Goal: Information Seeking & Learning: Learn about a topic

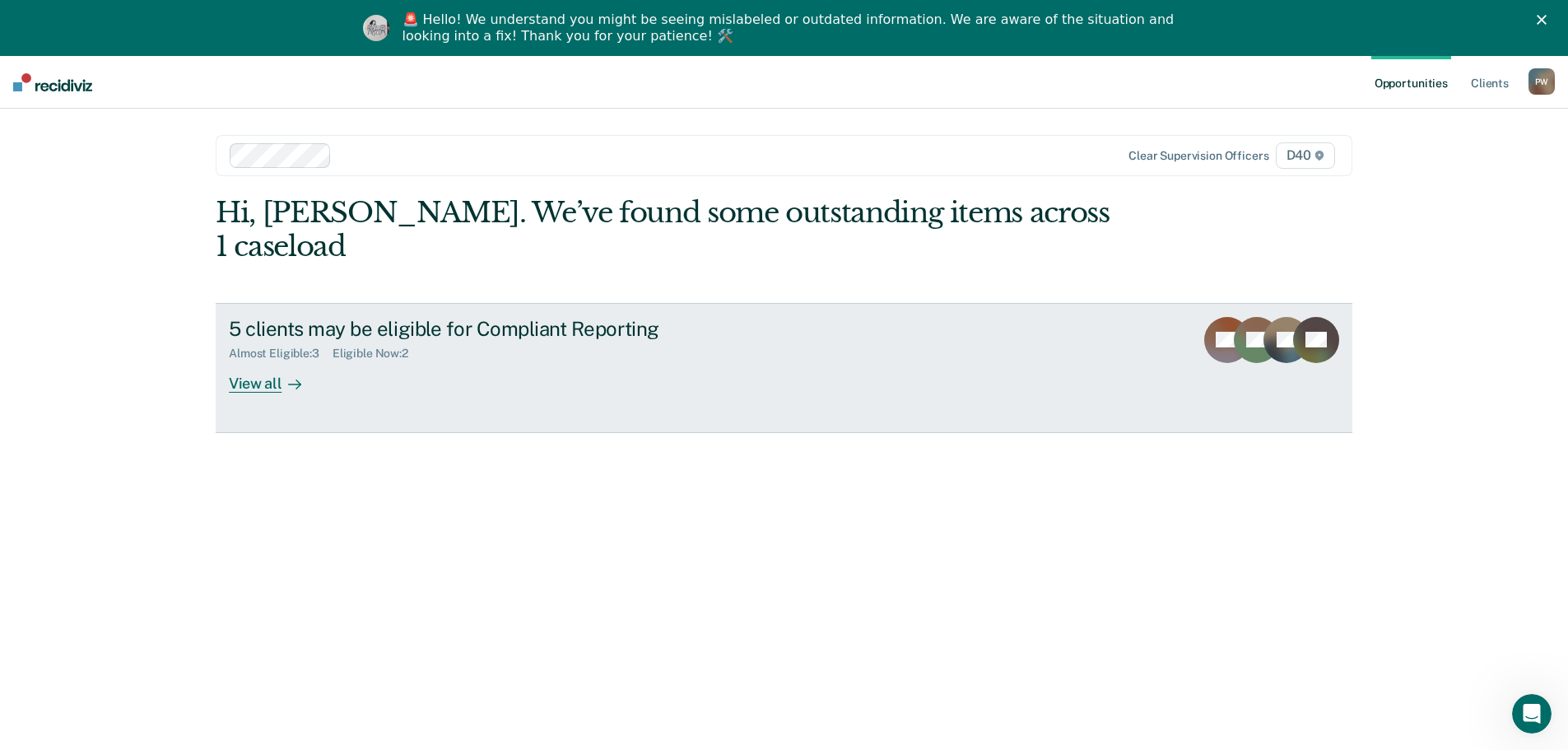
click at [288, 378] on icon at bounding box center [294, 384] width 13 height 13
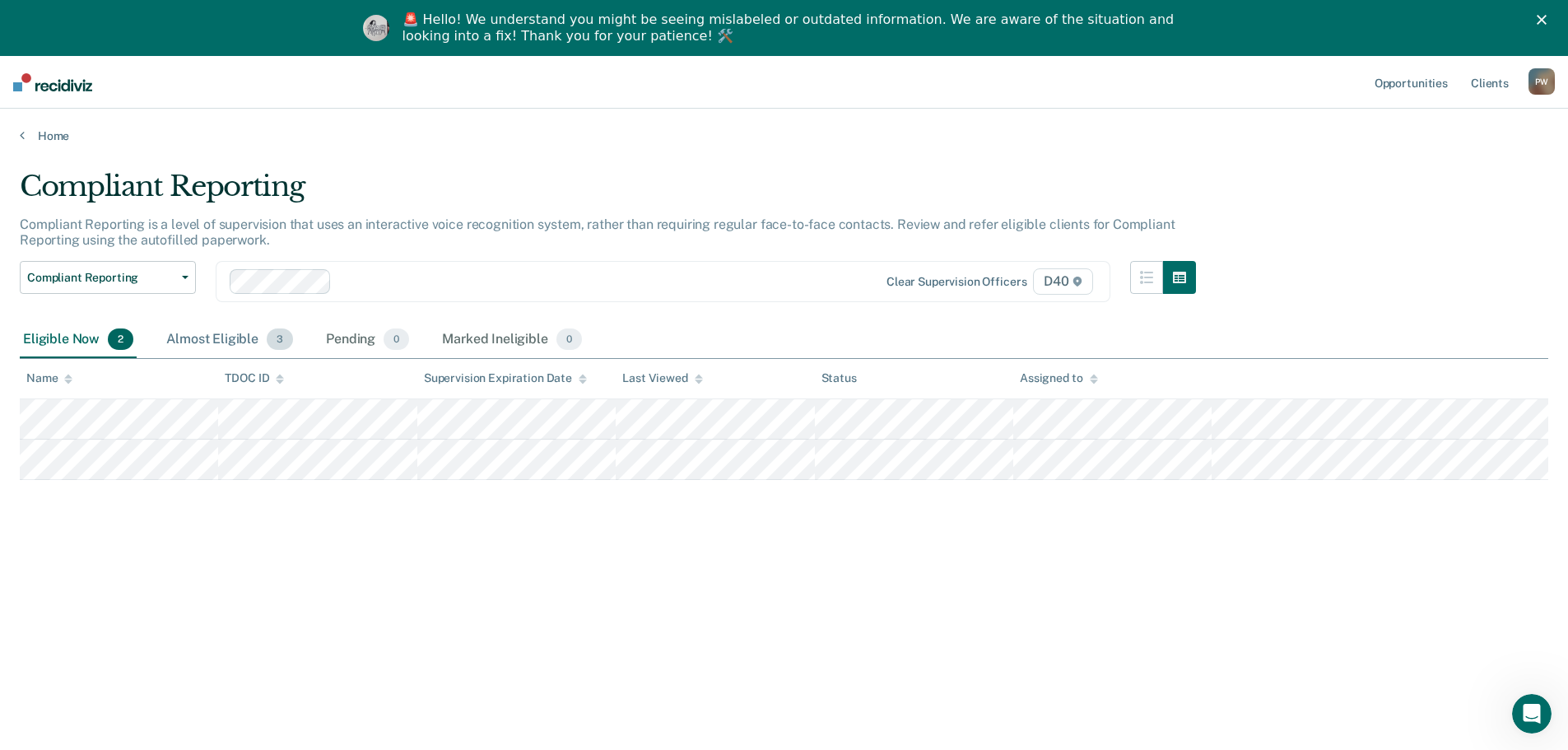
click at [233, 343] on div "Almost Eligible 3" at bounding box center [229, 339] width 133 height 36
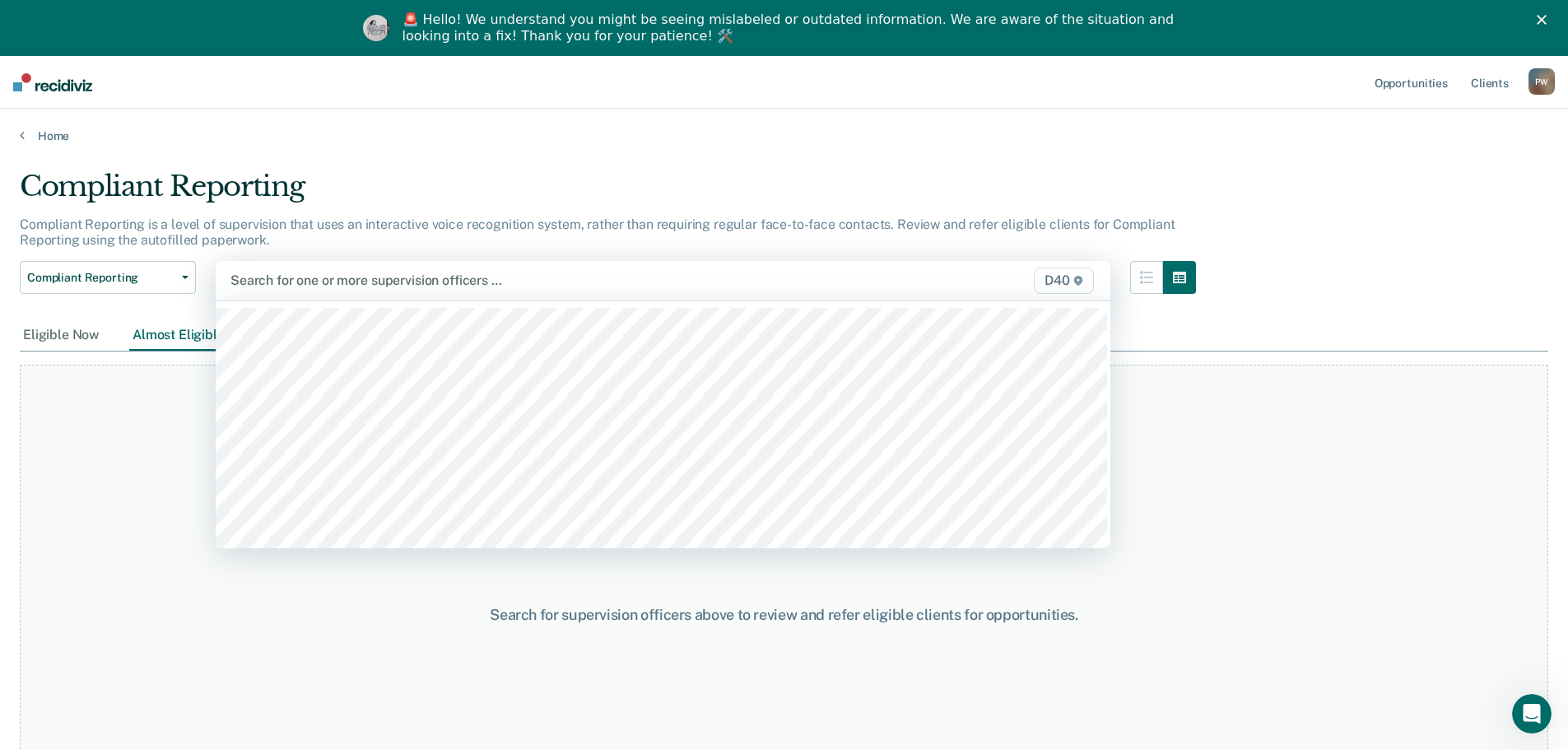
drag, startPoint x: 325, startPoint y: 277, endPoint x: 316, endPoint y: 290, distance: 15.8
click at [325, 280] on div at bounding box center [531, 279] width 604 height 19
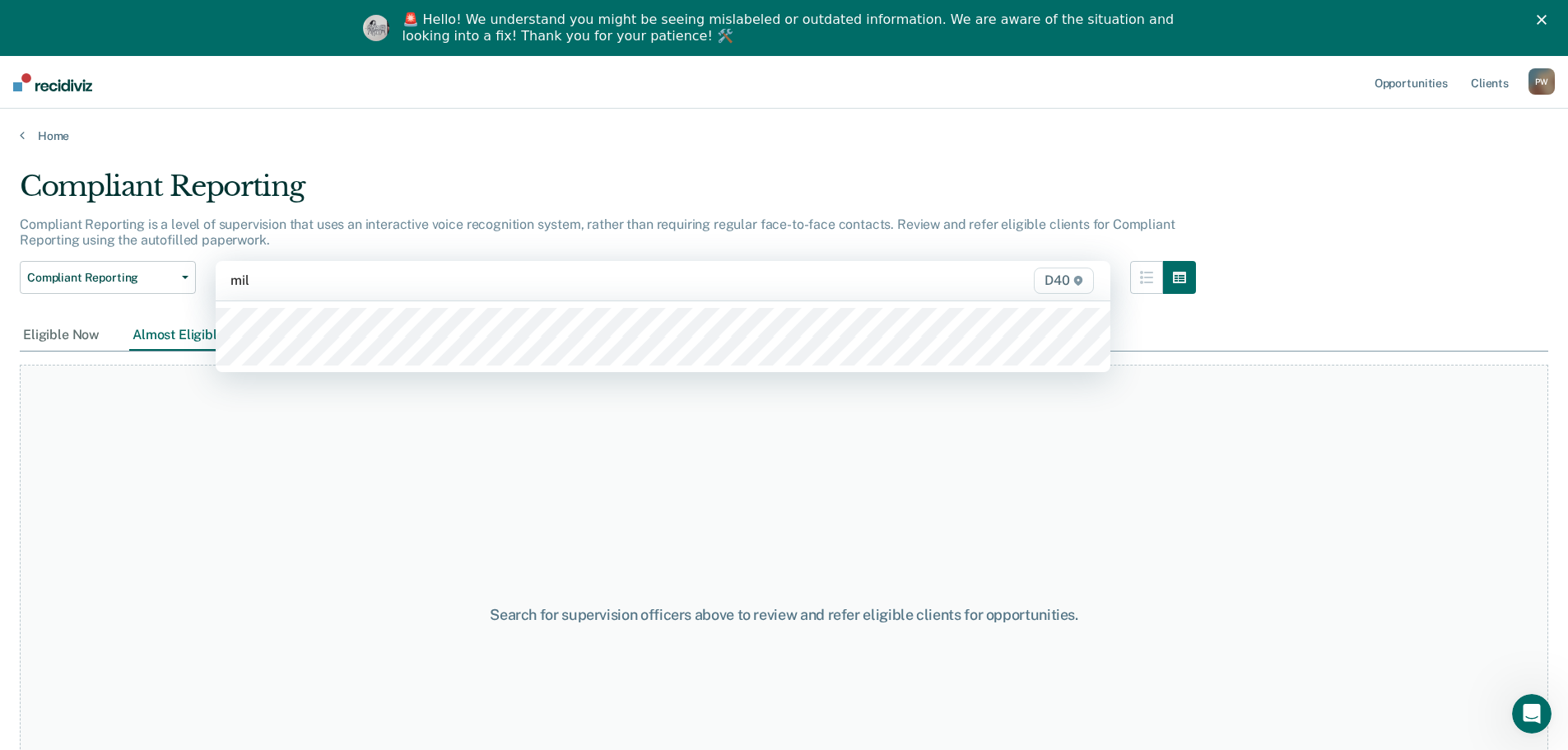
type input "mill"
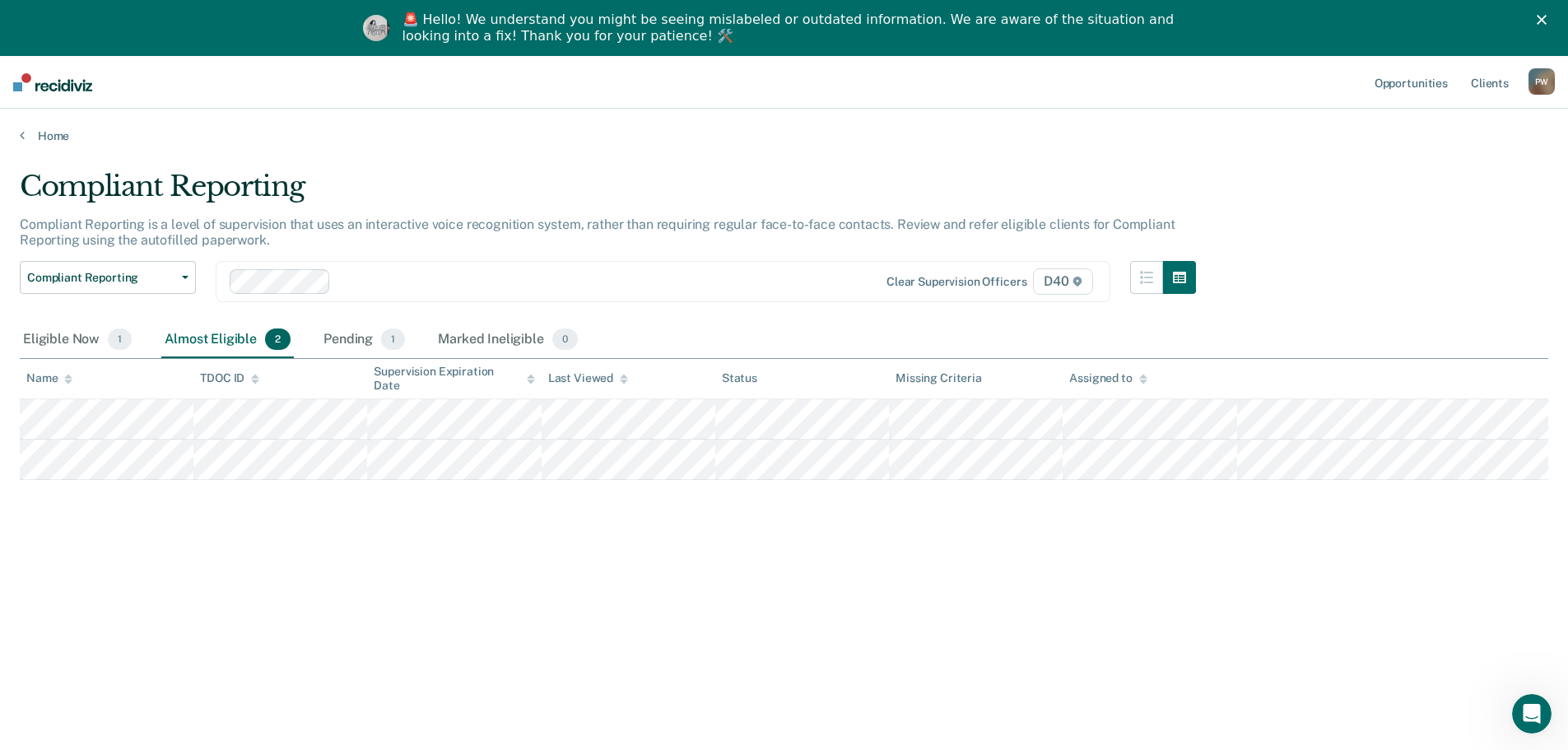
click at [242, 343] on div "Almost Eligible 2" at bounding box center [227, 339] width 132 height 36
click at [210, 339] on div "Almost Eligible 2" at bounding box center [227, 339] width 132 height 36
click at [69, 354] on div "Eligible Now 1" at bounding box center [77, 339] width 115 height 36
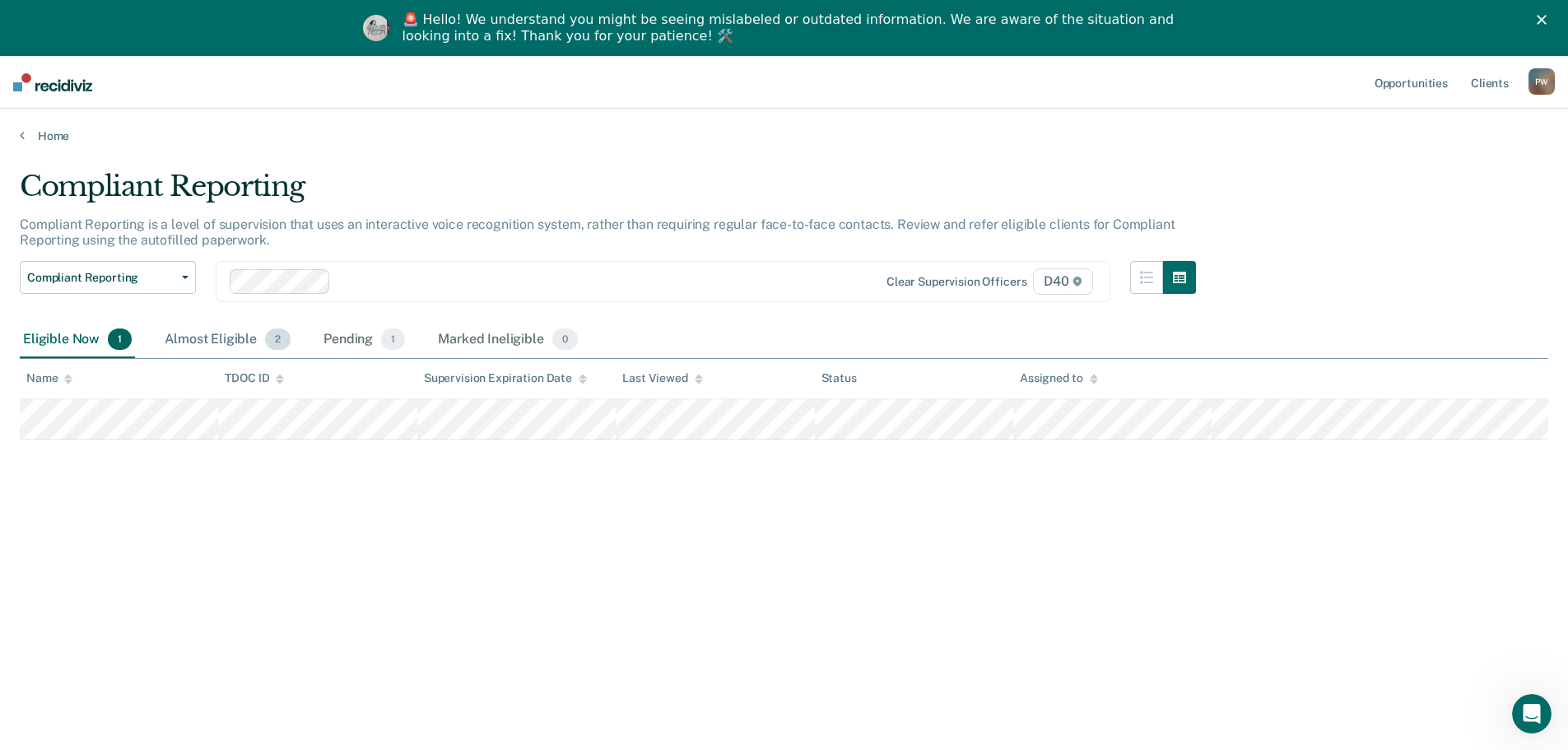
click at [204, 331] on div "Almost Eligible 2" at bounding box center [227, 339] width 132 height 36
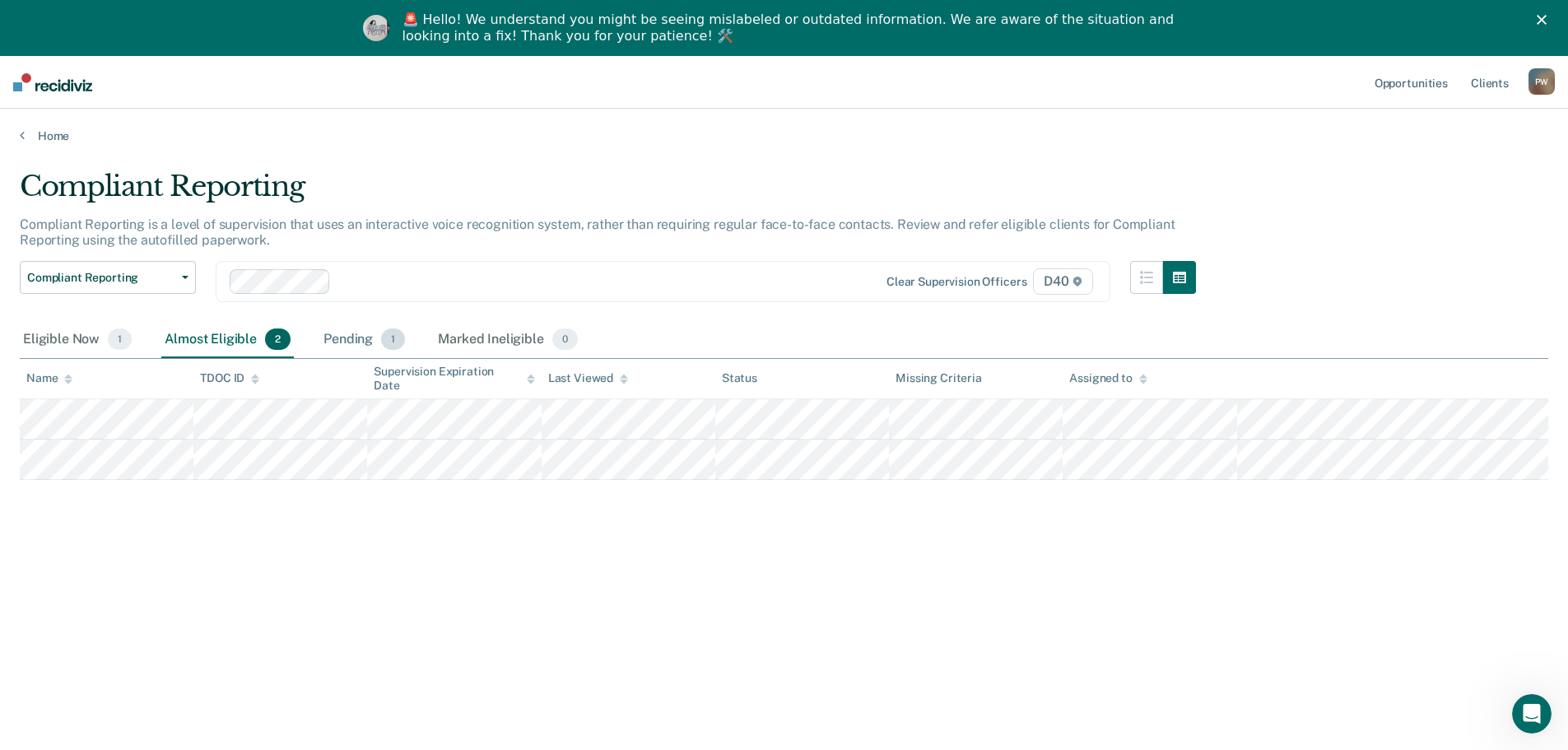
click at [341, 334] on div "Pending 1" at bounding box center [364, 339] width 88 height 36
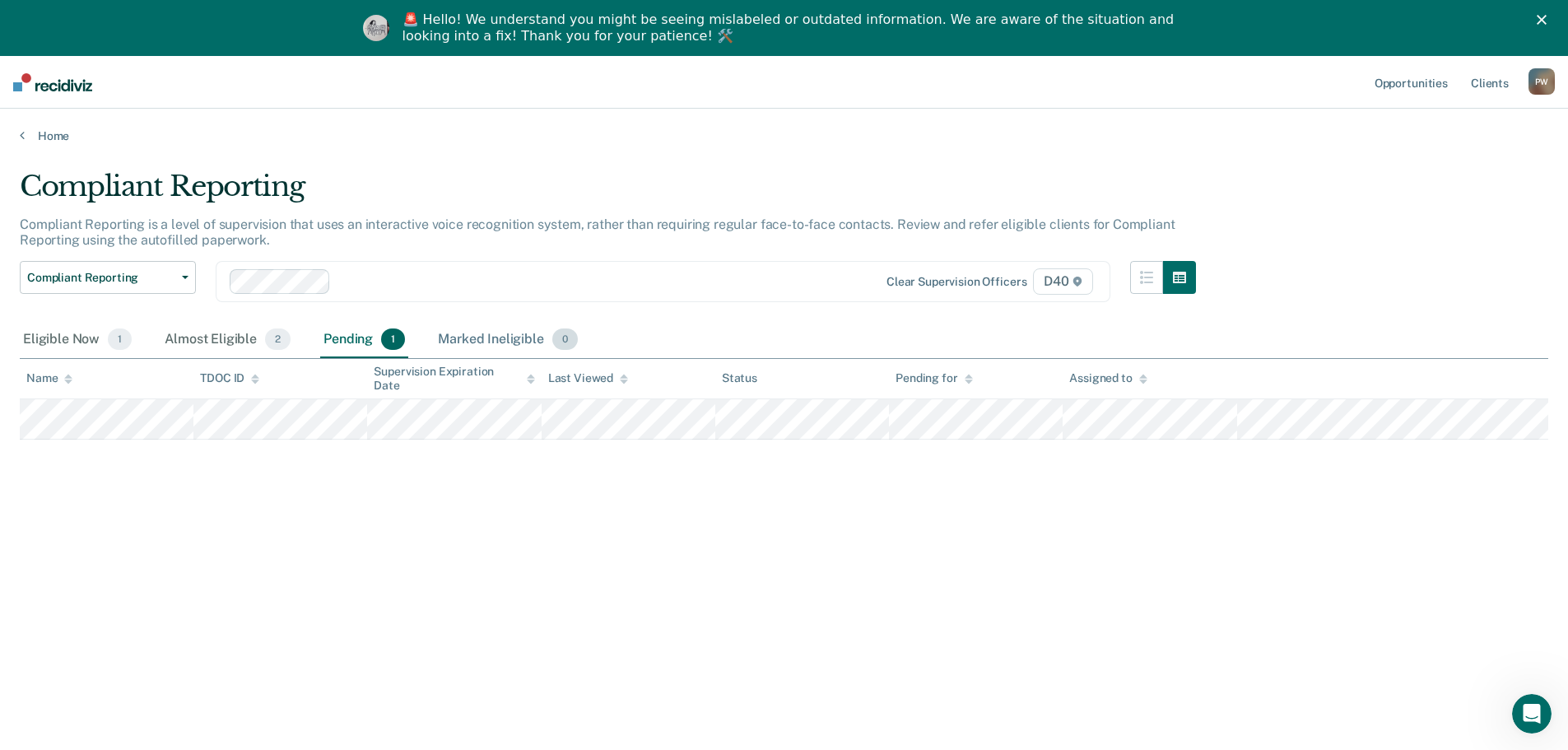
click at [488, 330] on div "Marked Ineligible 0" at bounding box center [508, 339] width 146 height 36
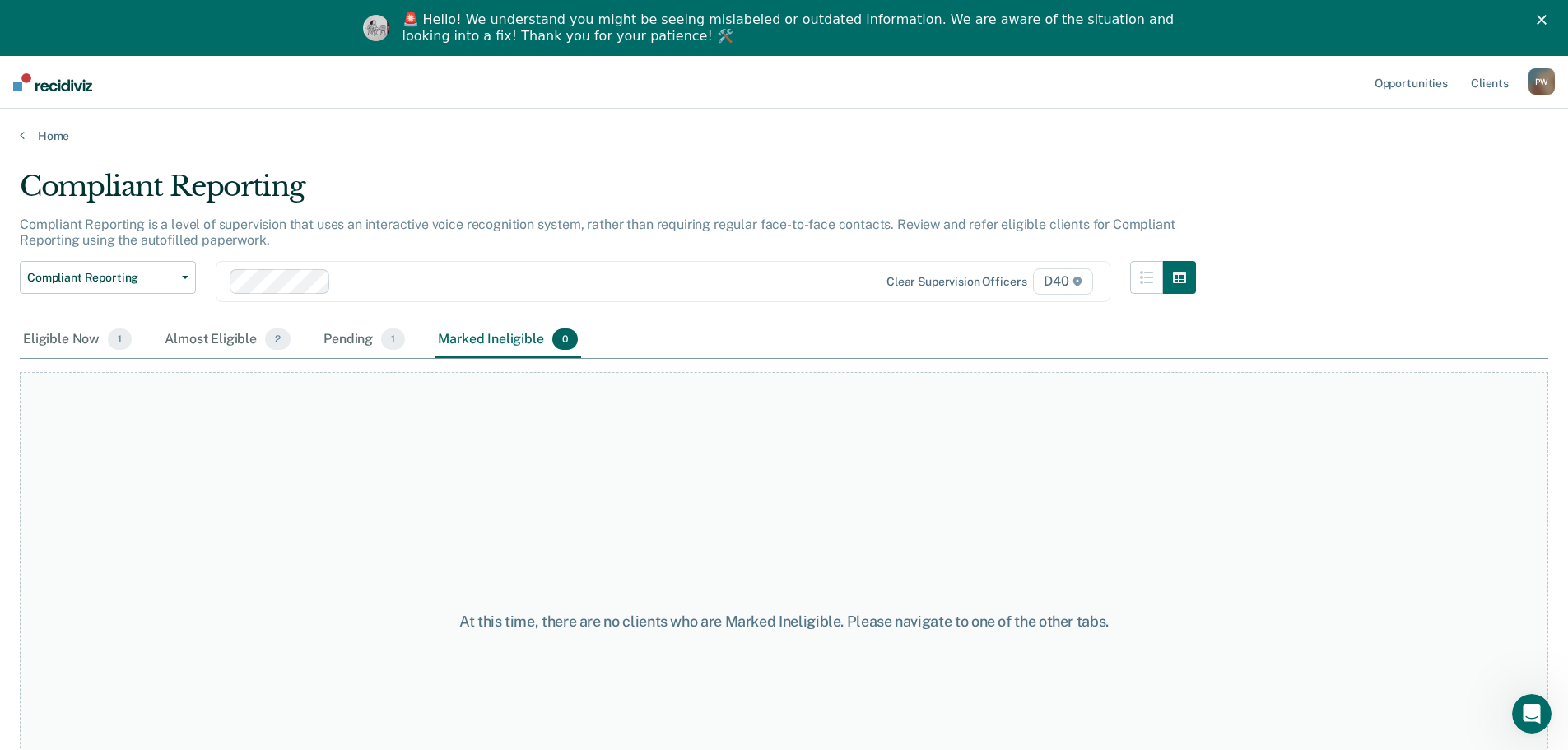
click at [304, 351] on div "Eligible Now 1 Almost Eligible 2 Pending 1 Marked Ineligible 0" at bounding box center [300, 339] width 561 height 36
click at [348, 337] on div "Pending 1" at bounding box center [364, 339] width 88 height 36
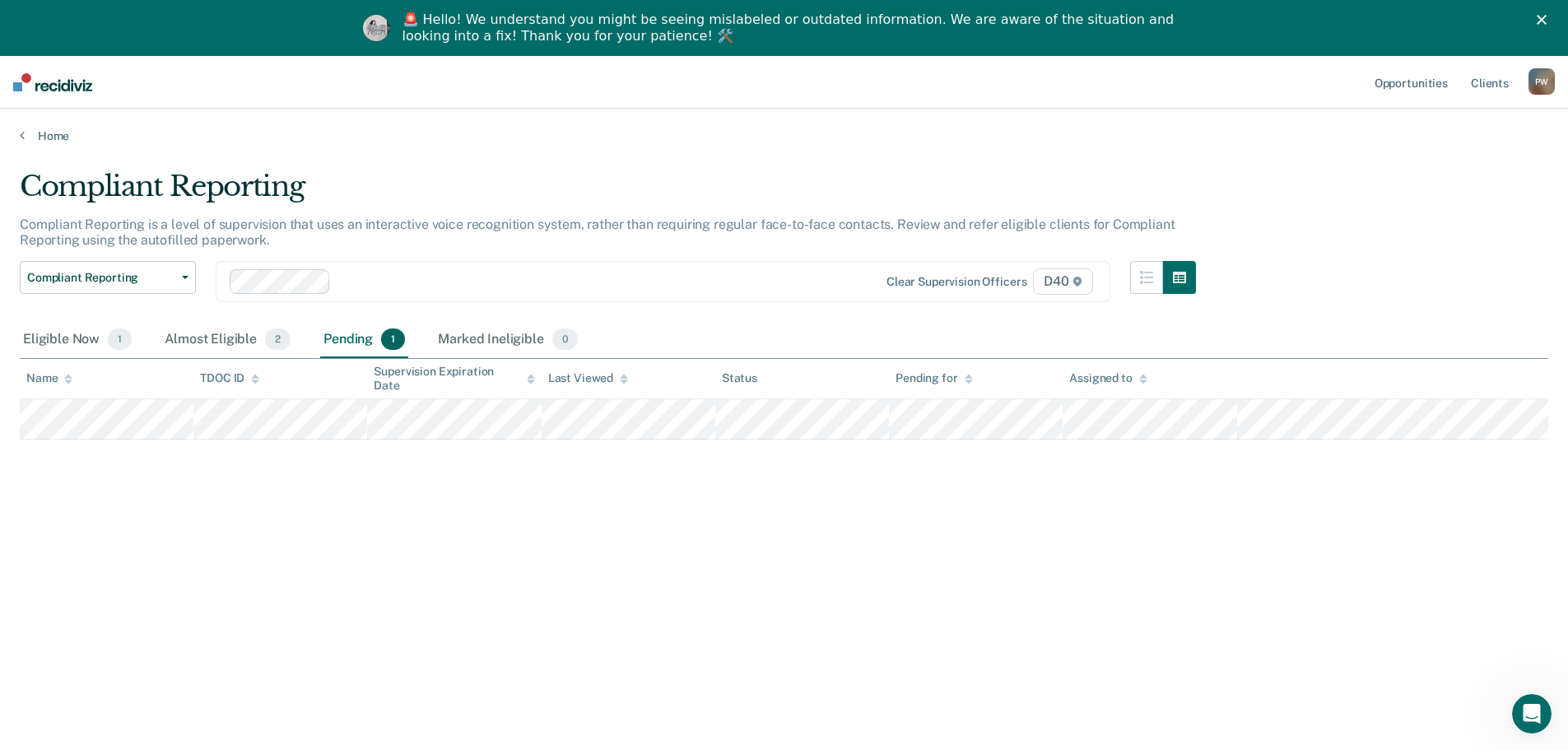
click at [209, 360] on th "TDOC ID" at bounding box center [279, 379] width 174 height 41
click at [208, 345] on div "Almost Eligible 2" at bounding box center [227, 339] width 132 height 36
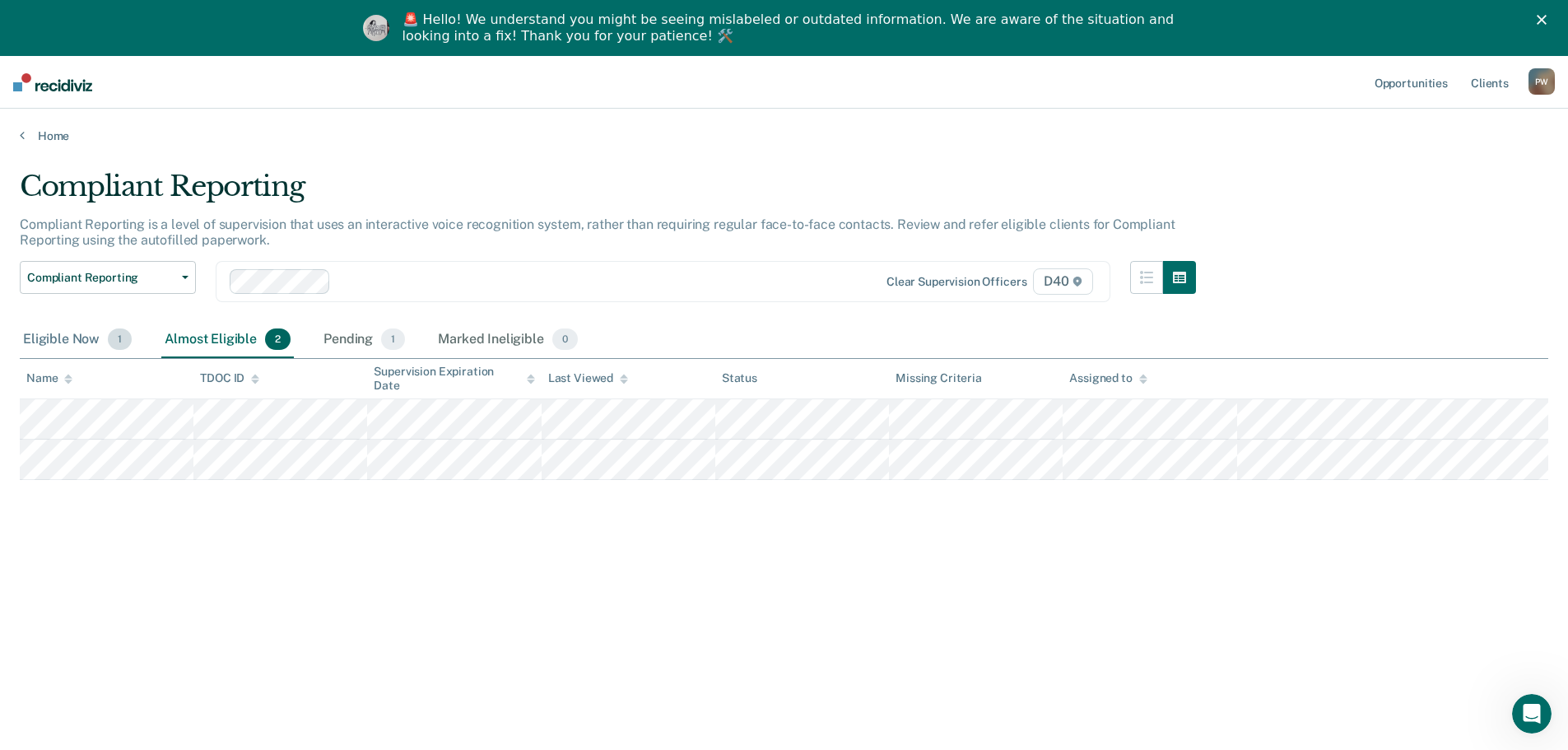
click at [93, 333] on div "Eligible Now 1" at bounding box center [77, 339] width 115 height 36
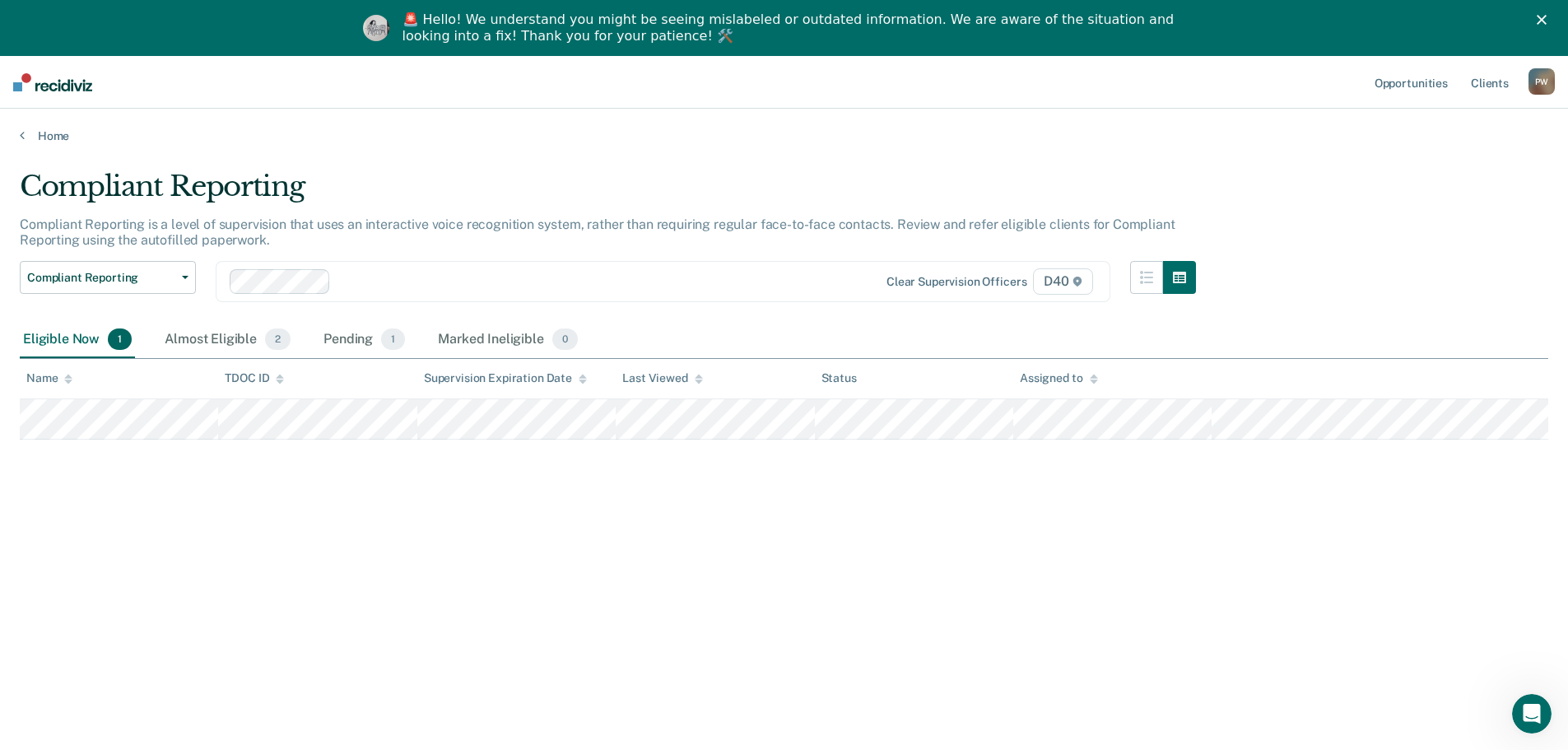
click at [146, 601] on div "Compliant Reporting Compliant Reporting is a level of supervision that uses an …" at bounding box center [784, 426] width 1528 height 513
click at [161, 341] on div "Almost Eligible 2" at bounding box center [227, 339] width 132 height 36
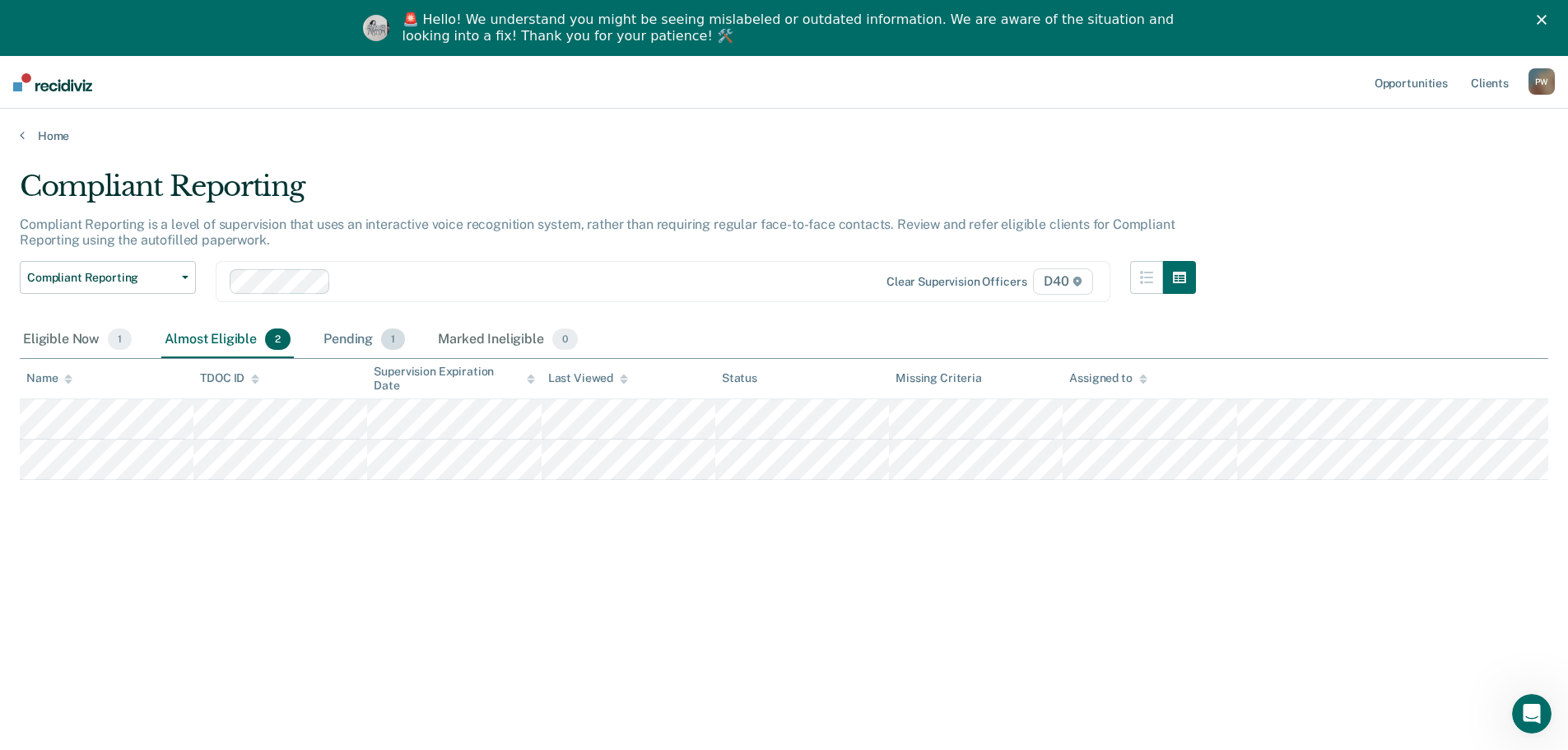
click at [325, 338] on div "Pending 1" at bounding box center [364, 339] width 88 height 36
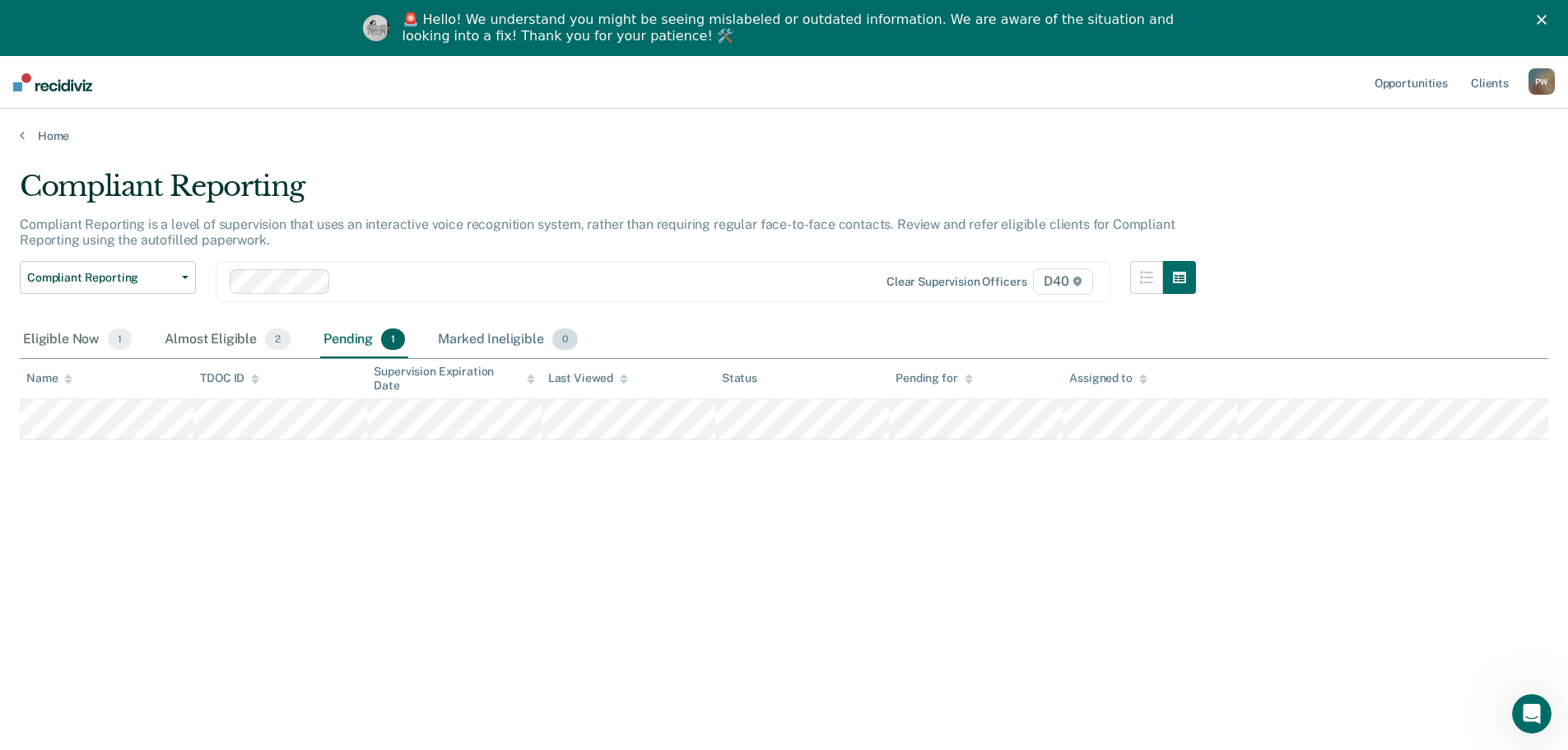
click at [457, 339] on div "Marked Ineligible 0" at bounding box center [508, 339] width 146 height 36
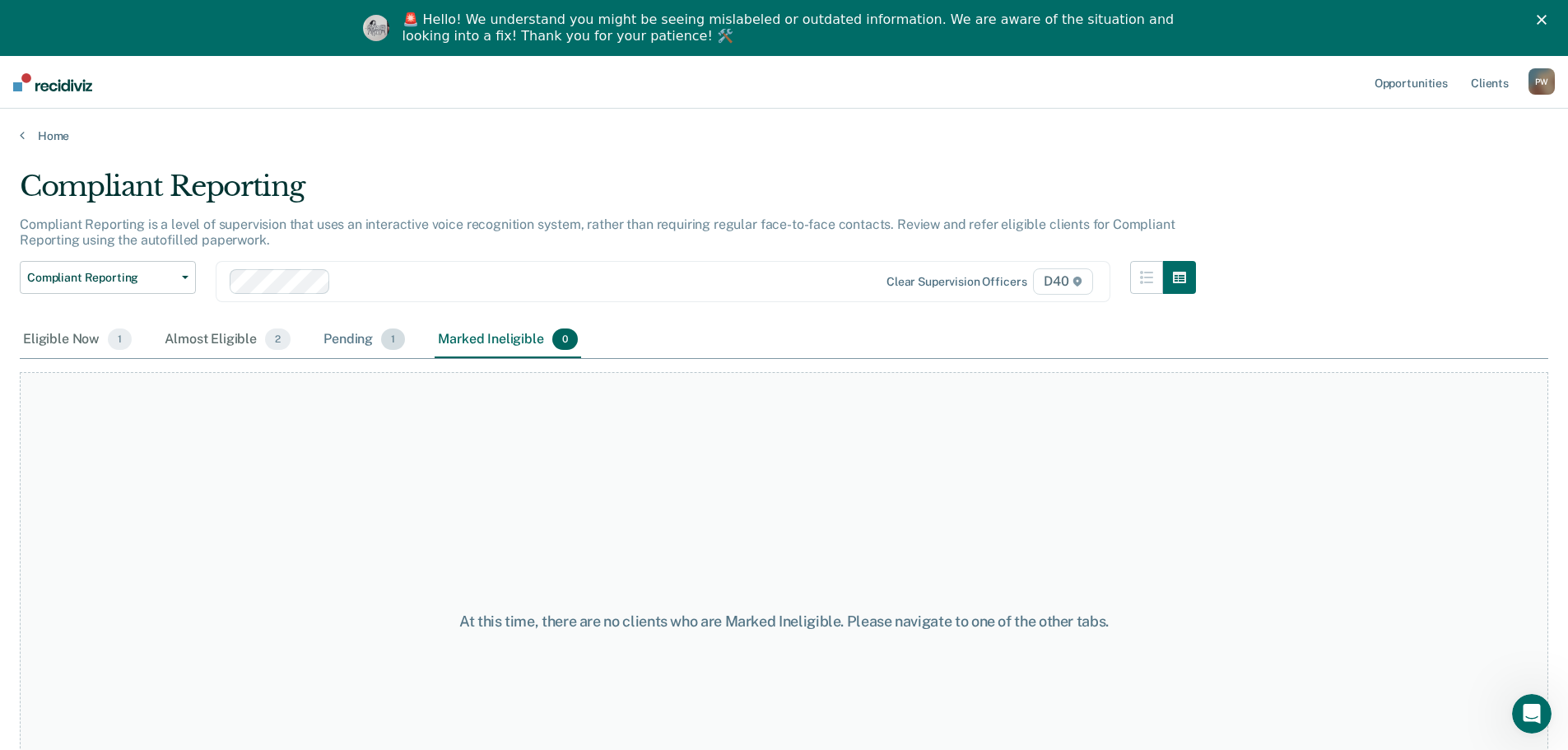
click at [331, 335] on div "Pending 1" at bounding box center [364, 339] width 88 height 36
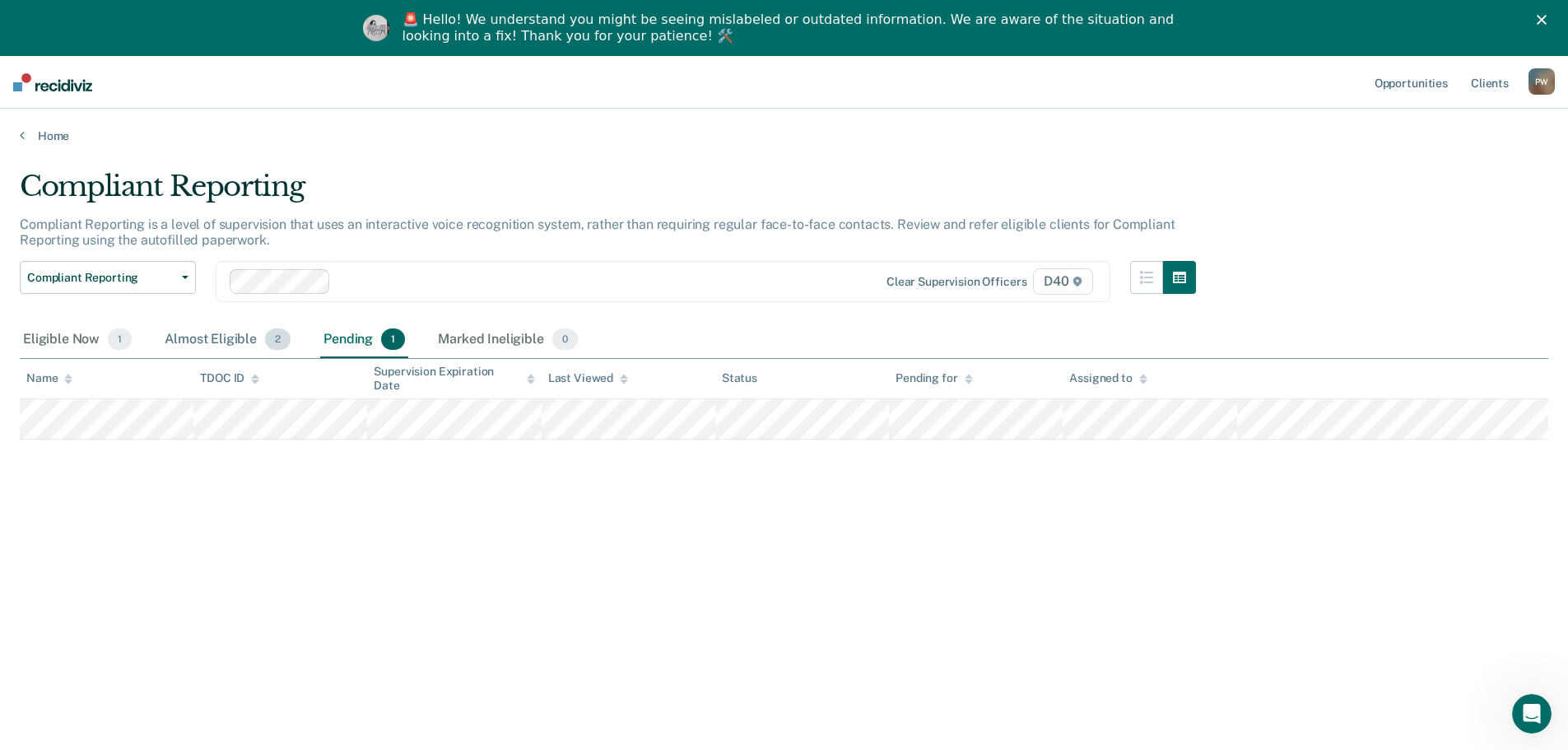
click at [210, 334] on div "Almost Eligible 2" at bounding box center [227, 339] width 132 height 36
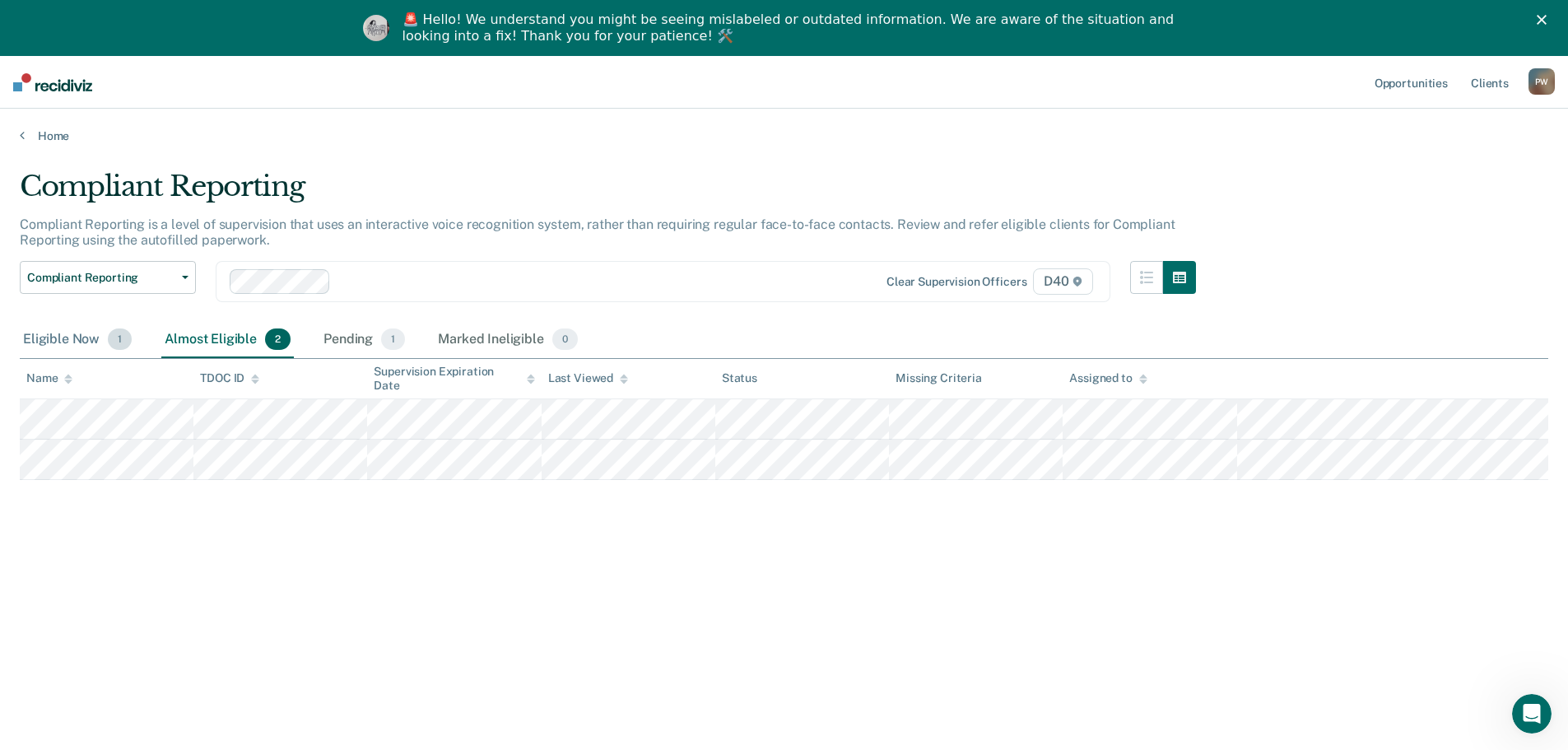
click at [41, 336] on div "Eligible Now 1" at bounding box center [77, 339] width 115 height 36
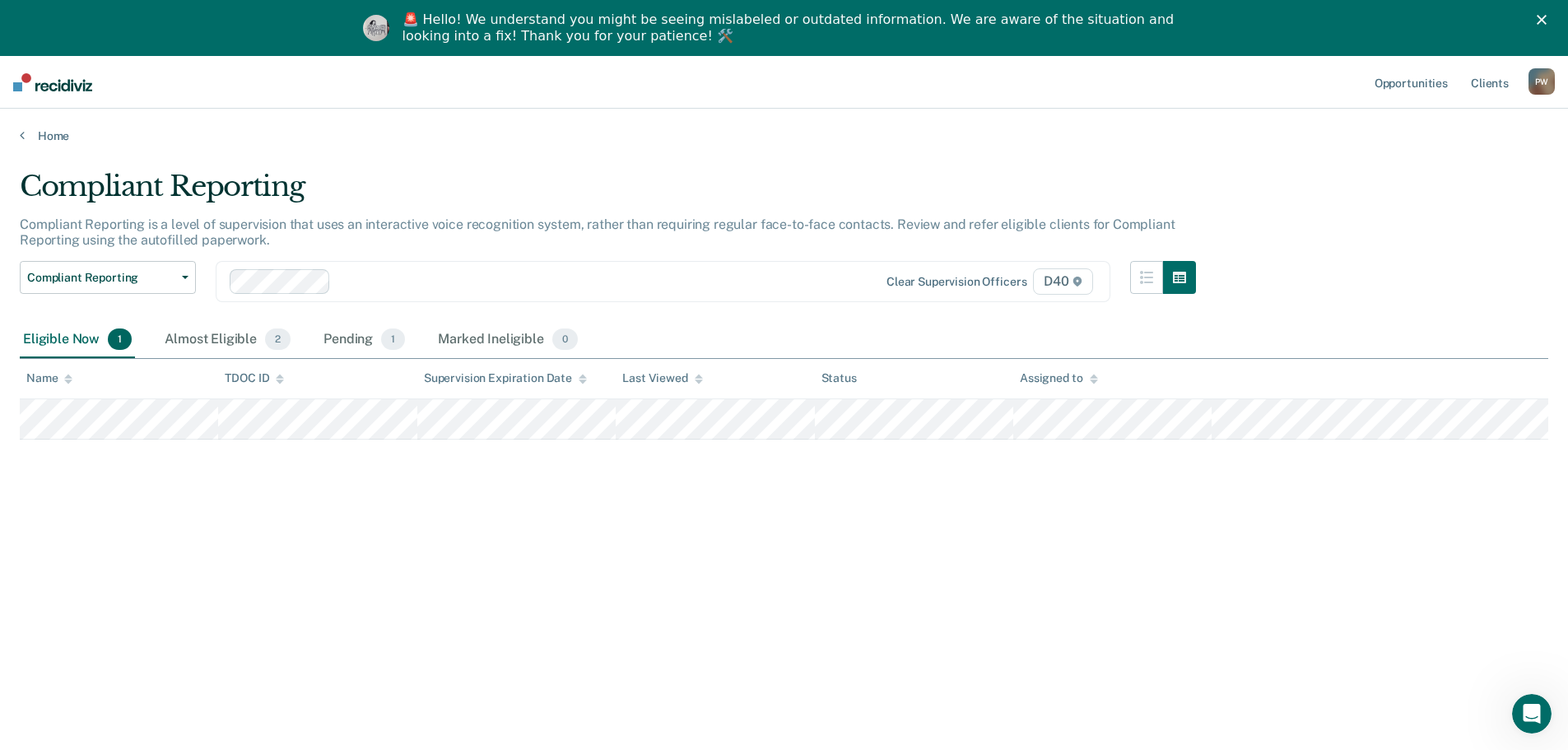
scroll to position [56, 0]
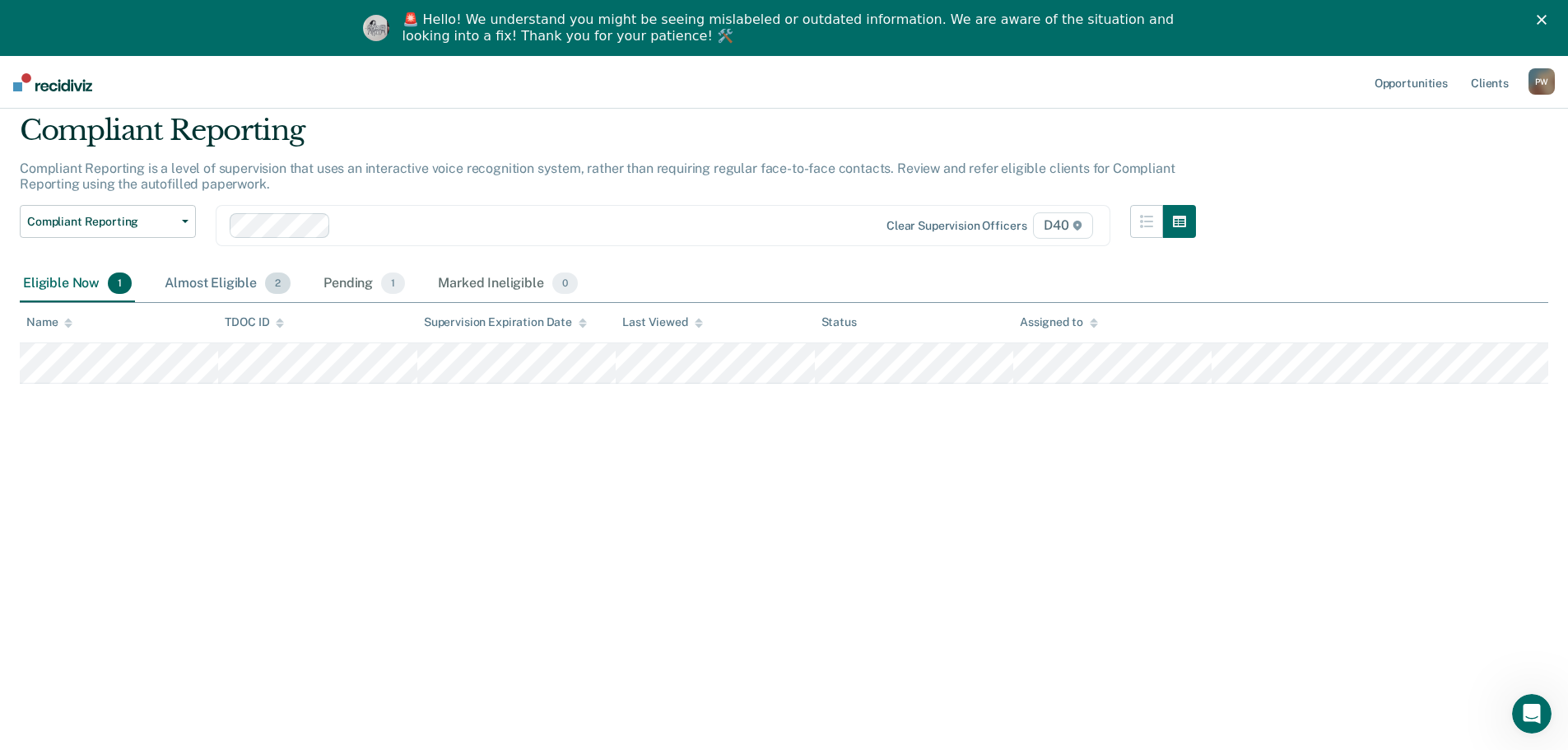
click at [245, 278] on div "Almost Eligible 2" at bounding box center [227, 284] width 132 height 36
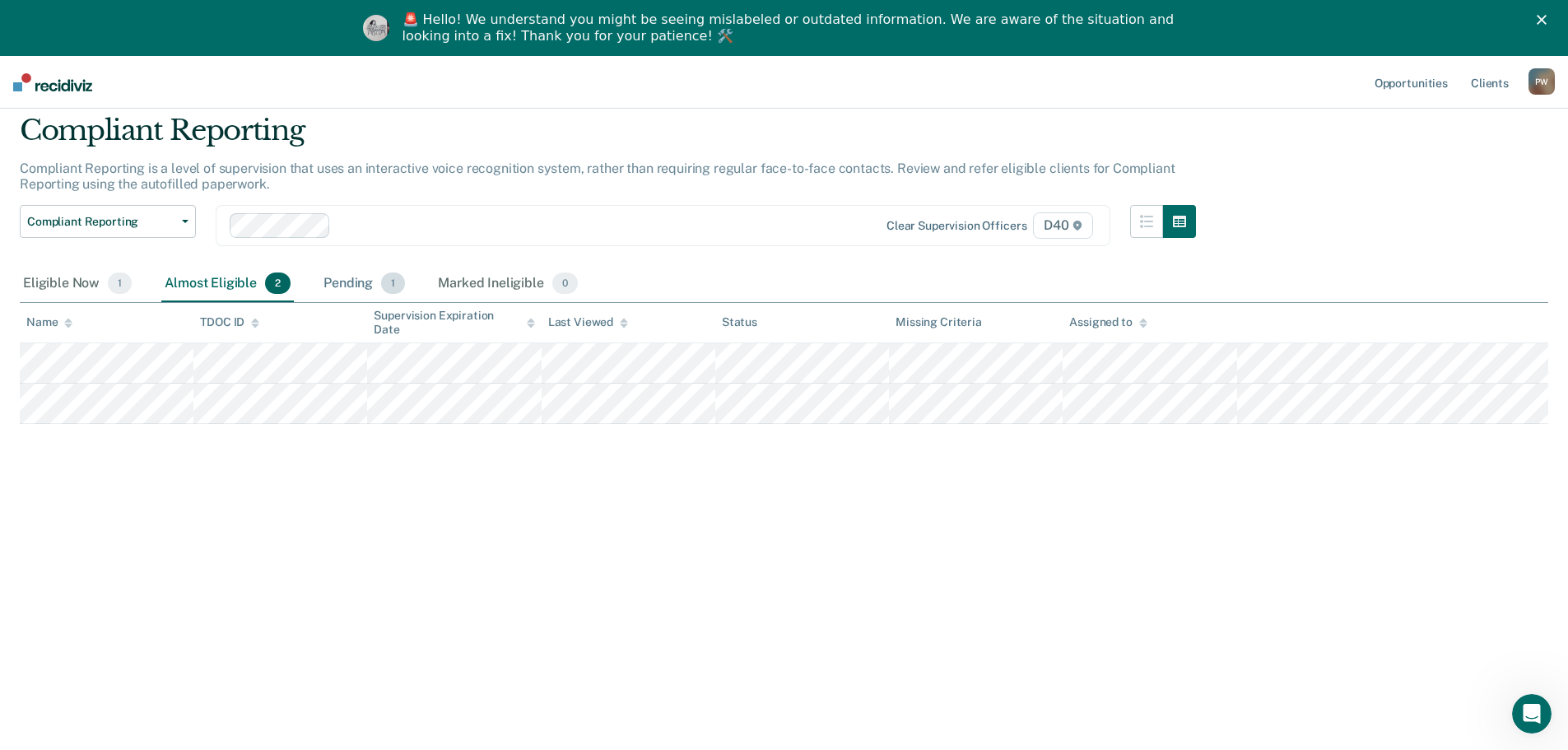
click at [390, 282] on span "1" at bounding box center [392, 283] width 24 height 21
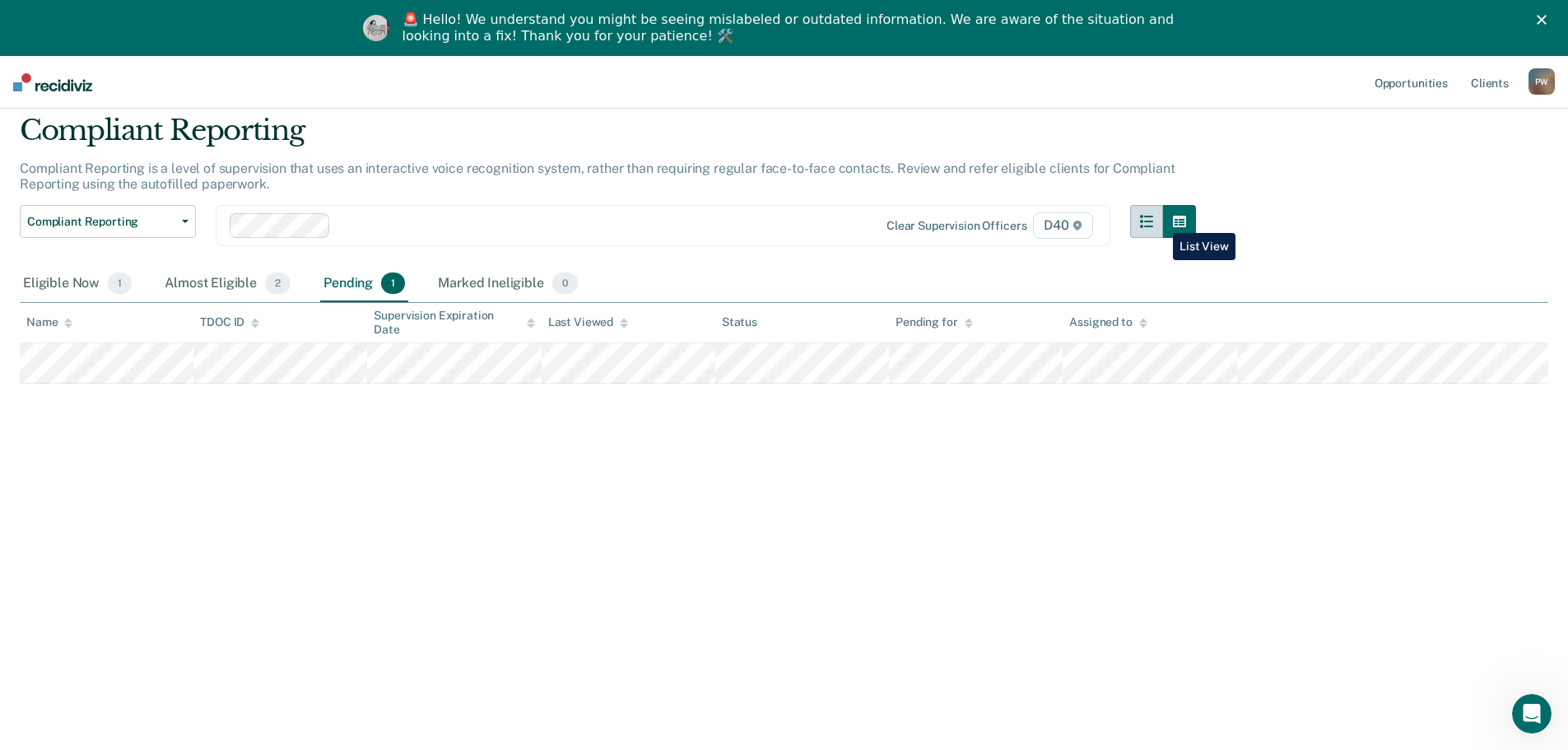
click at [1153, 220] on icon "button" at bounding box center [1146, 221] width 13 height 13
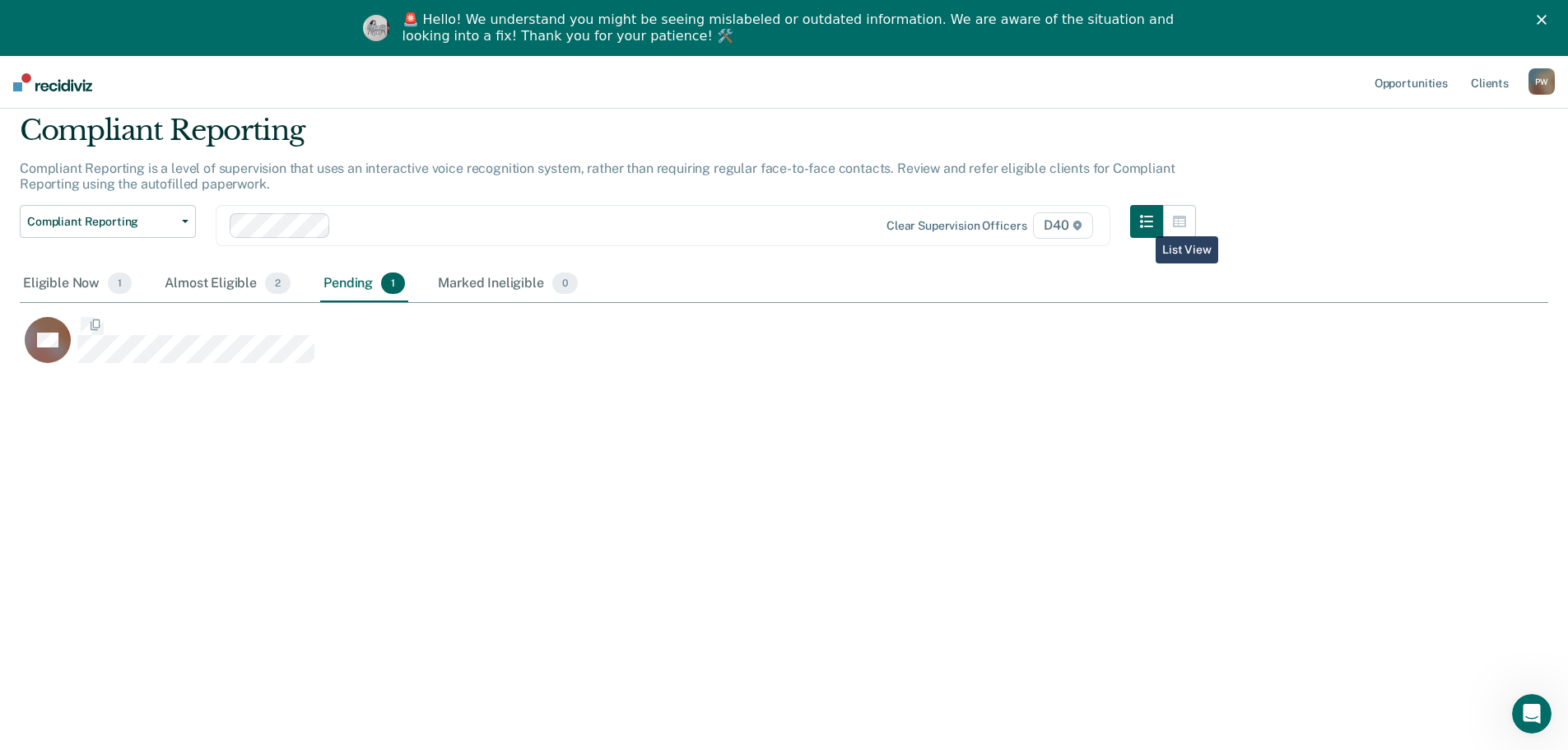
scroll to position [501, 1516]
click at [57, 285] on div "Eligible Now 1" at bounding box center [77, 284] width 115 height 36
click at [1408, 78] on link "Opportunities" at bounding box center [1411, 83] width 80 height 53
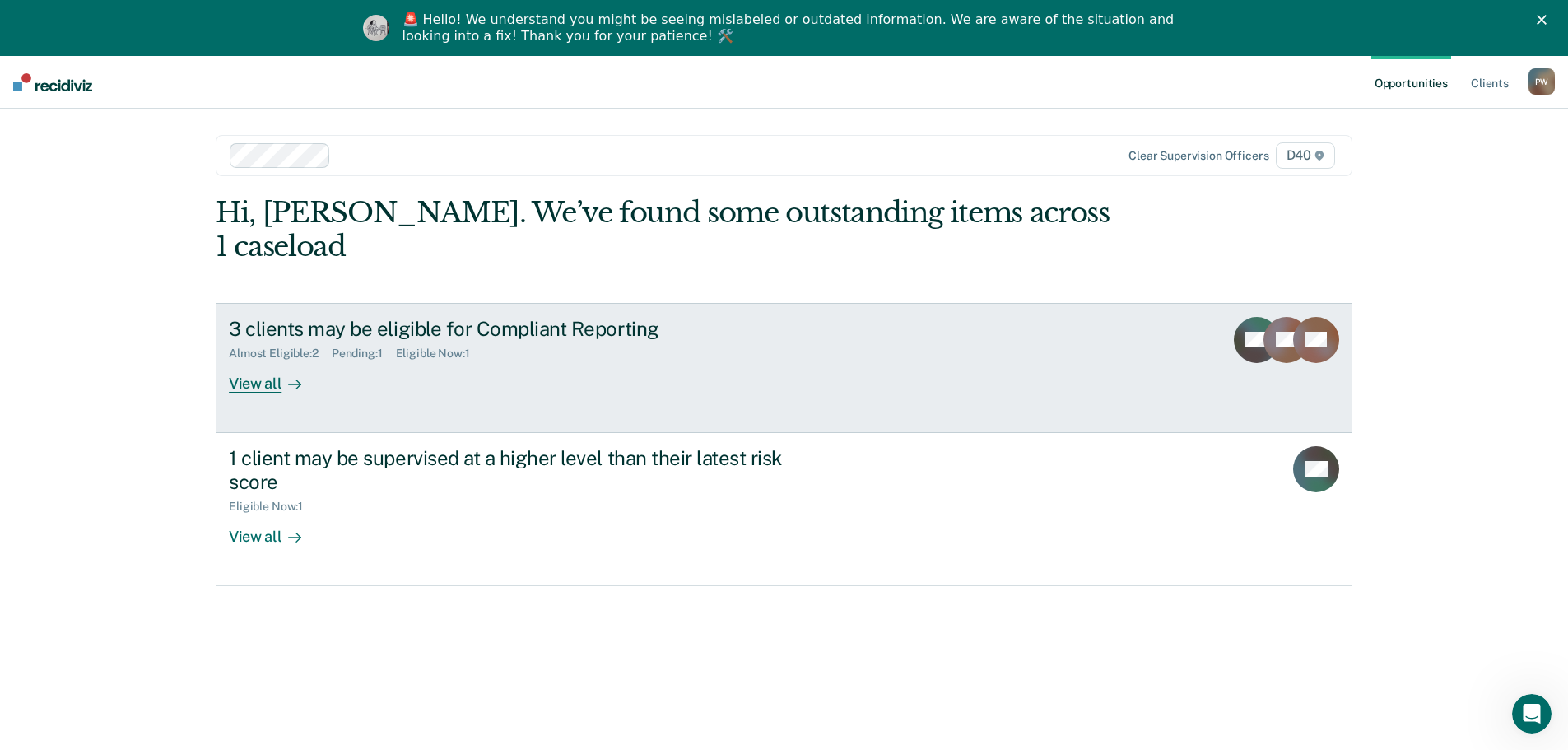
click at [255, 360] on div "View all" at bounding box center [275, 376] width 93 height 32
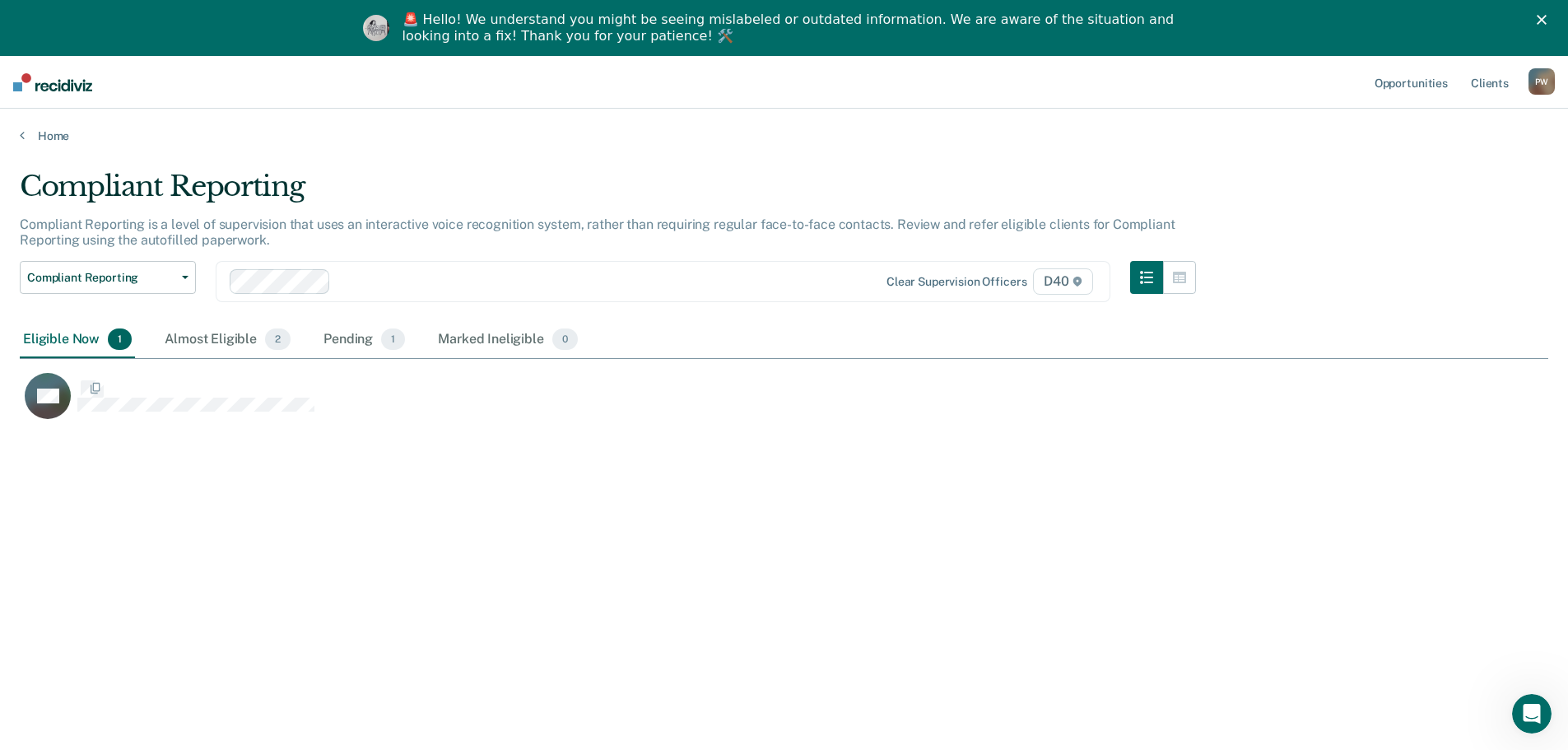
scroll to position [501, 1516]
click at [1527, 87] on ul "Opportunities Client s" at bounding box center [1450, 83] width 157 height 53
click at [1550, 81] on div "P W" at bounding box center [1542, 82] width 26 height 26
click at [472, 458] on div "Compliant Reporting Compliant Reporting is a level of supervision that uses an …" at bounding box center [784, 426] width 1528 height 513
click at [1490, 81] on link "Client s" at bounding box center [1490, 83] width 44 height 53
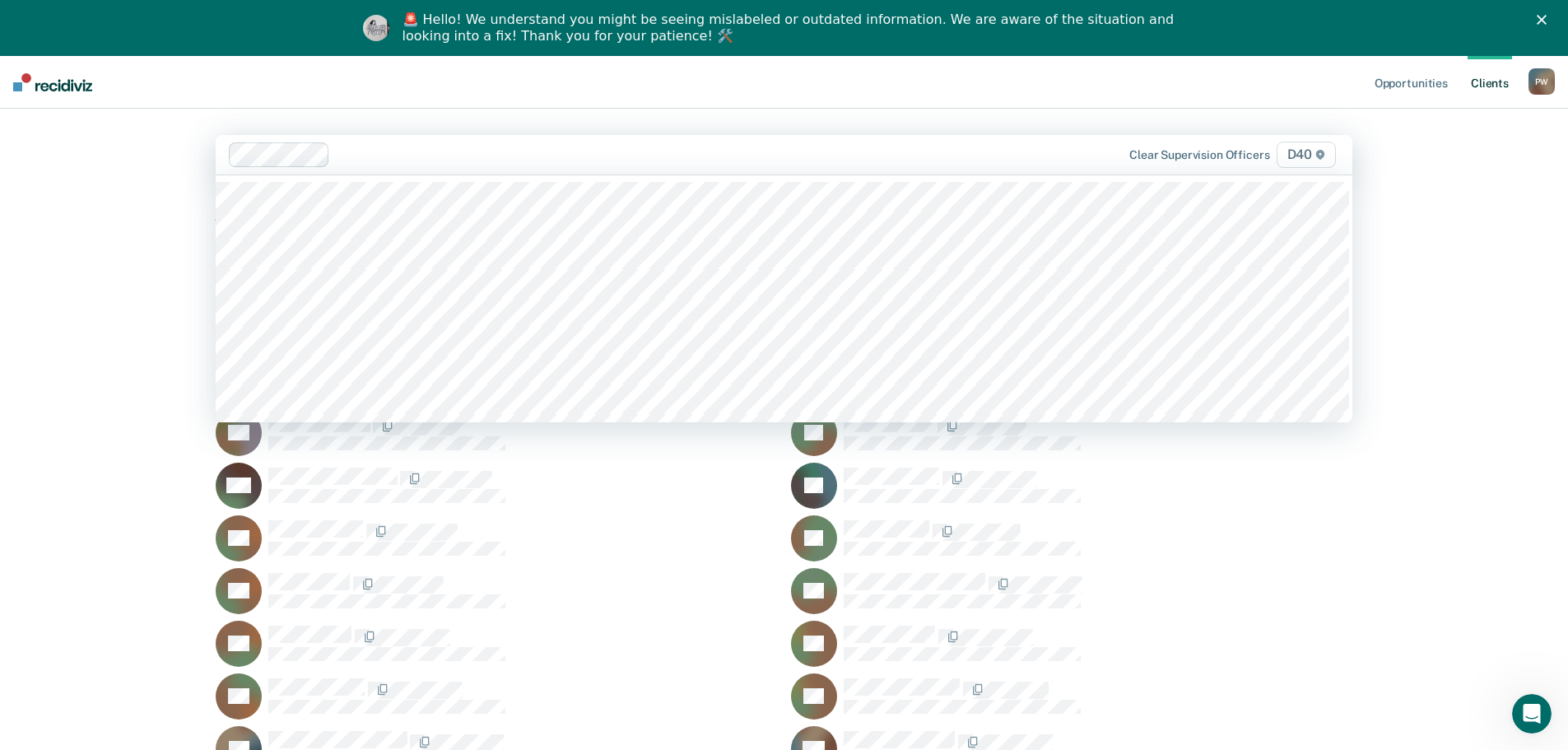
click at [442, 152] on div at bounding box center [670, 153] width 667 height 19
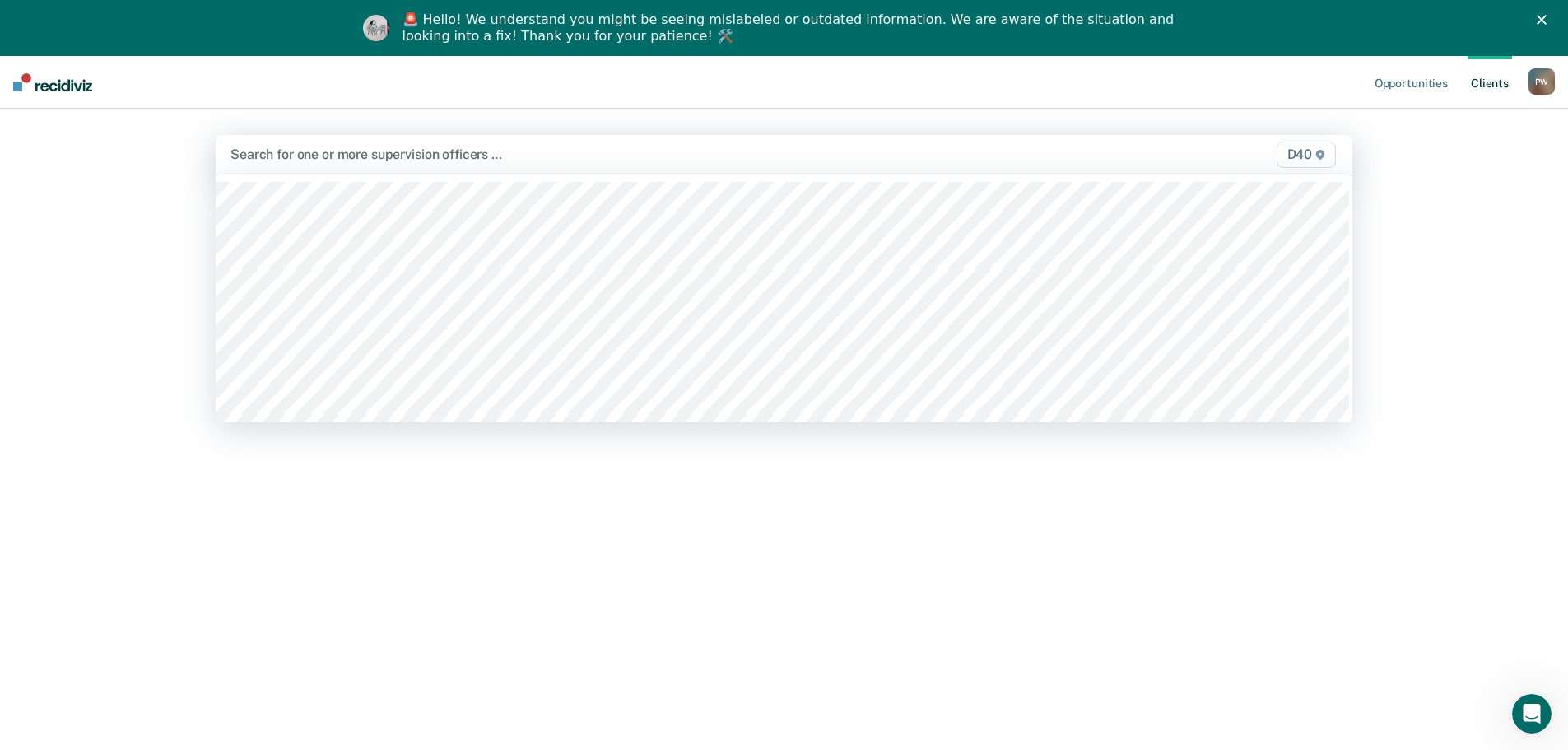
type input "n"
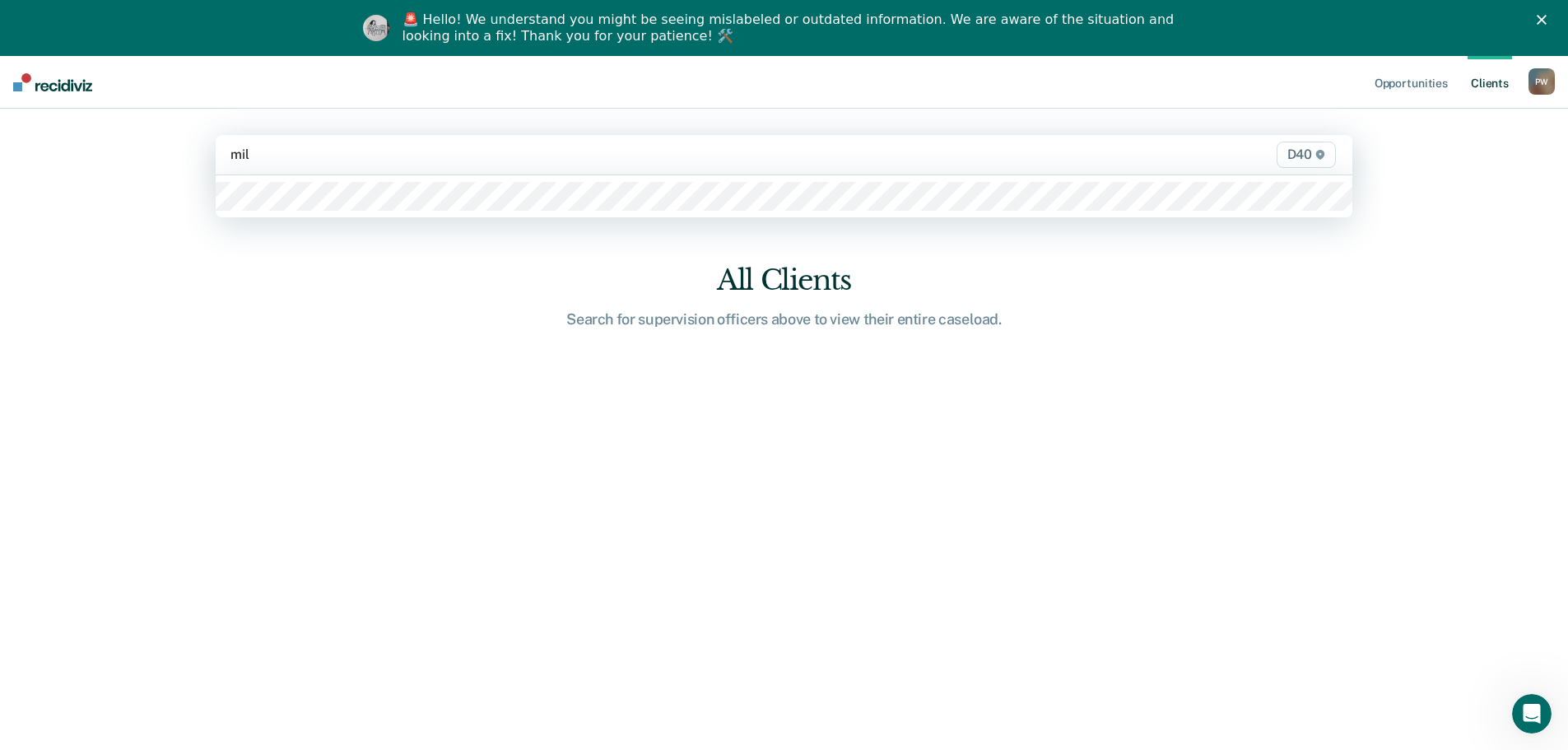
type input "mill"
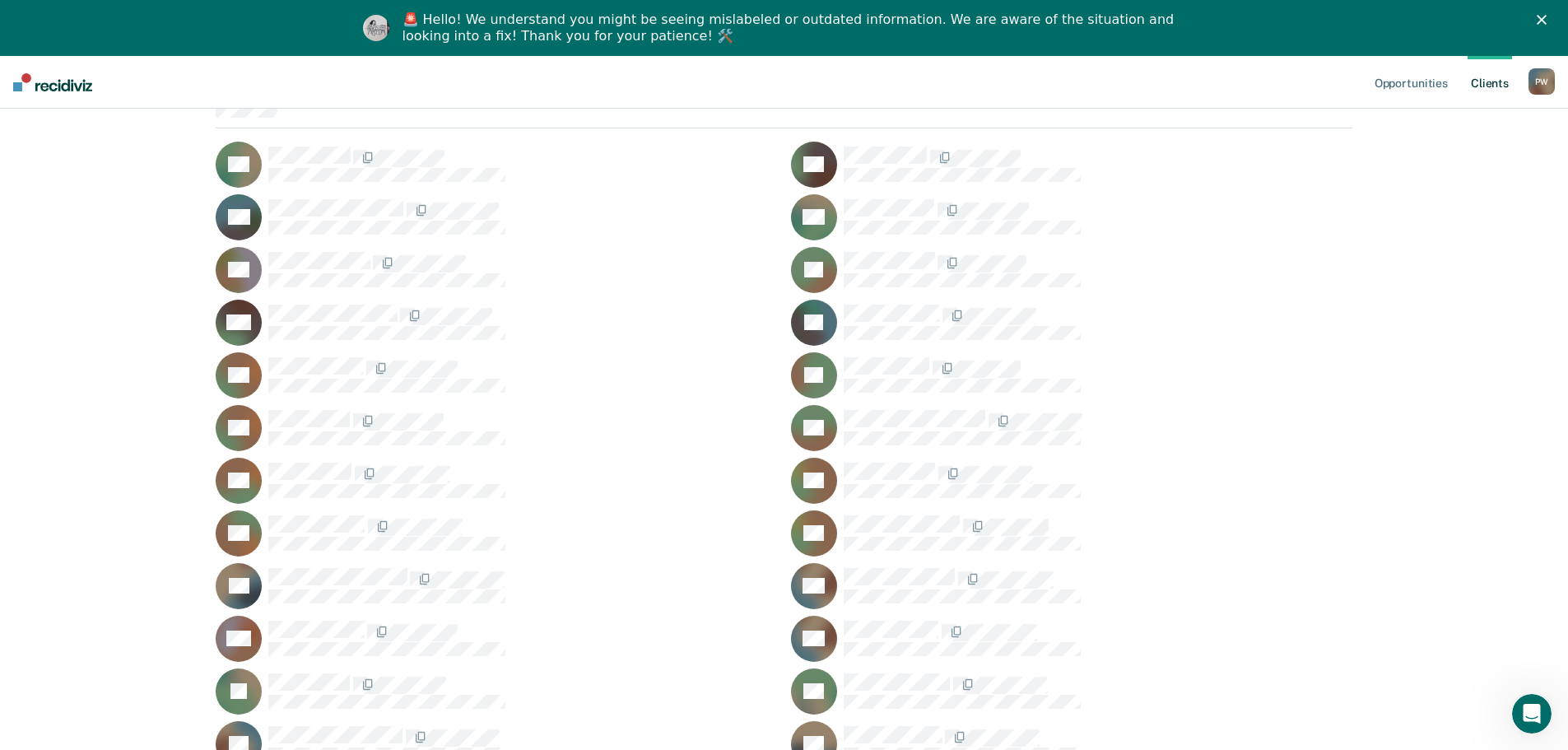
scroll to position [1562, 0]
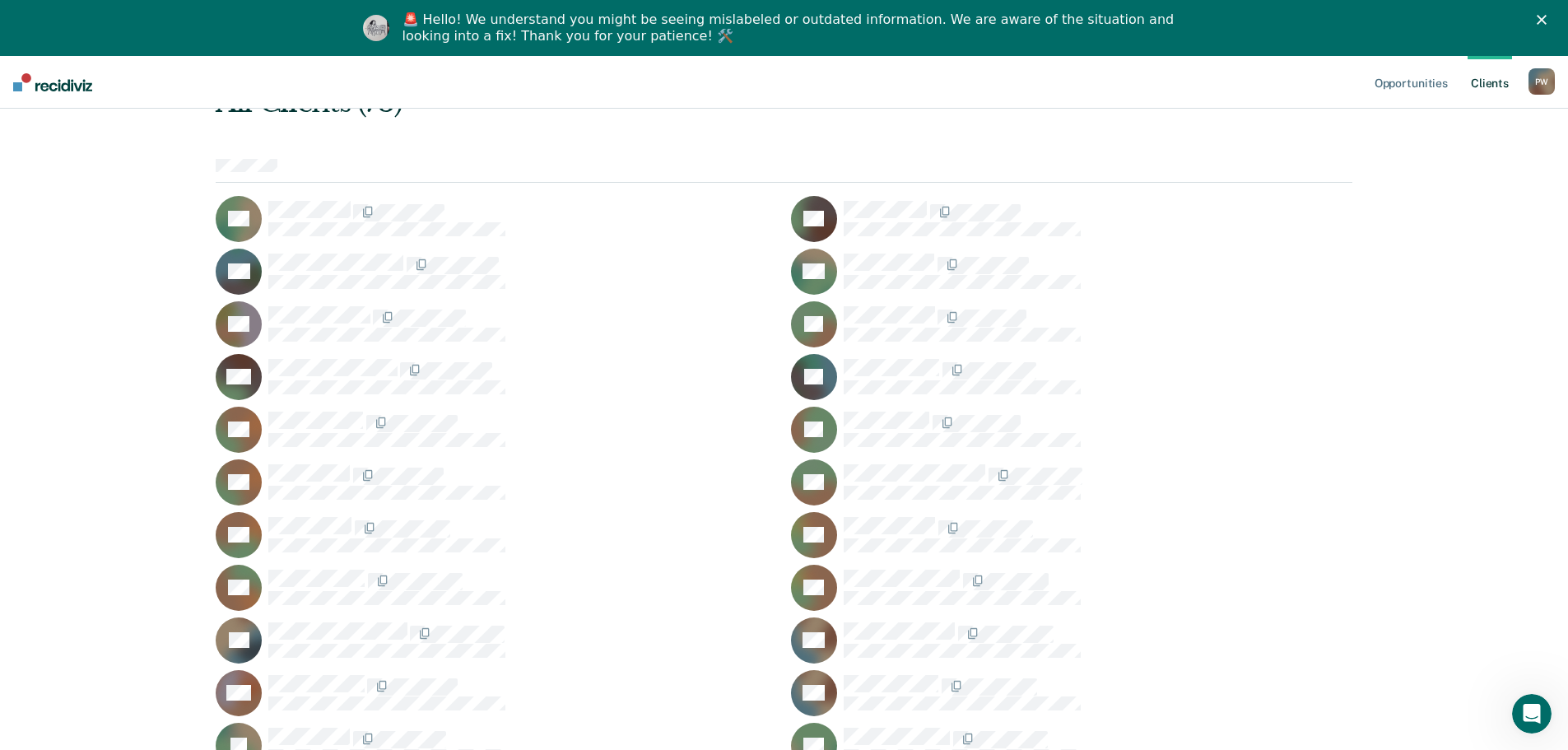
scroll to position [330, 0]
